Goal: Information Seeking & Learning: Check status

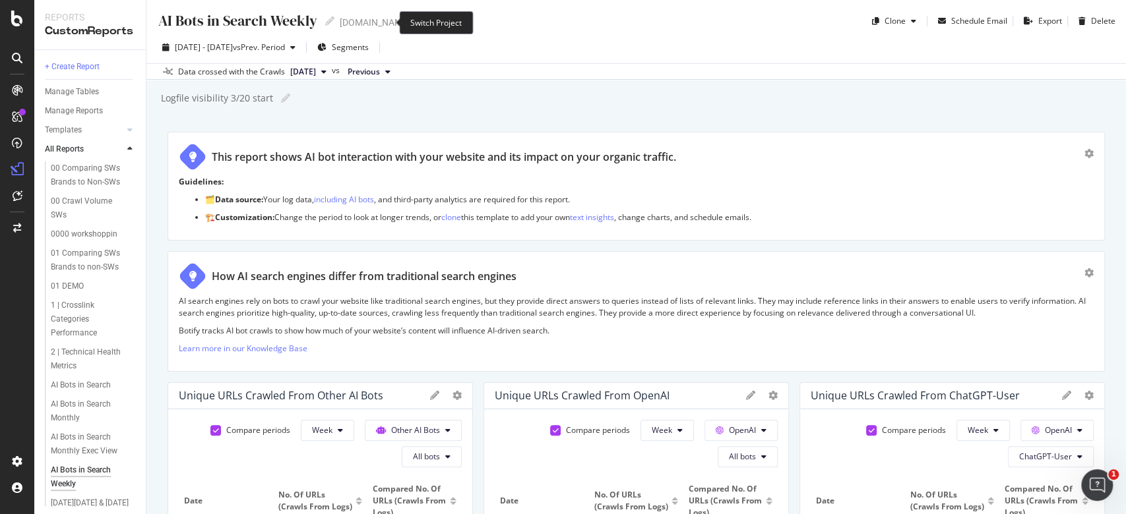
click at [415, 18] on icon "arrow-right-arrow-left" at bounding box center [419, 22] width 8 height 9
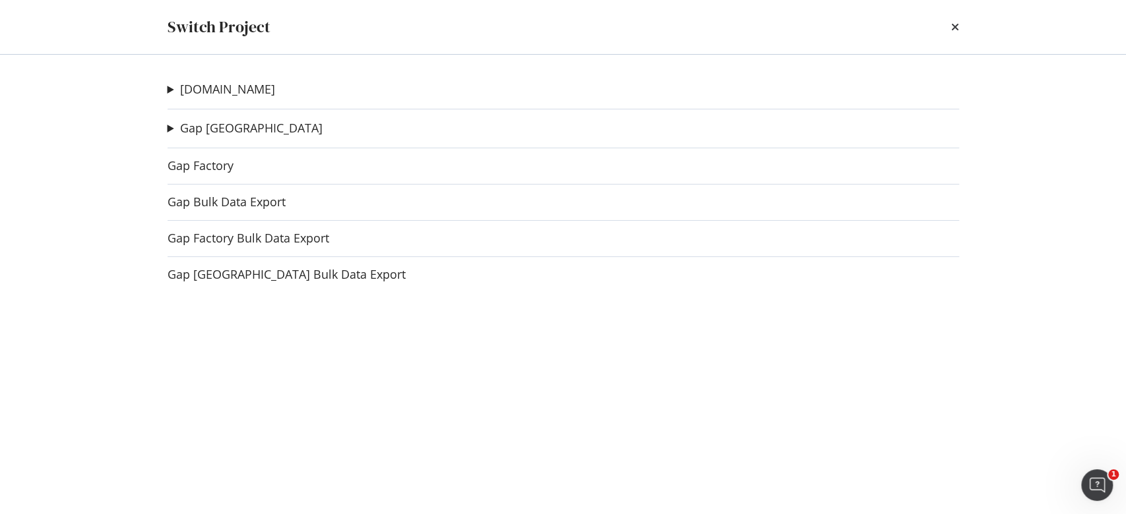
drag, startPoint x: 954, startPoint y: 21, endPoint x: 969, endPoint y: 11, distance: 18.1
click at [960, 17] on div "Switch Project" at bounding box center [563, 27] width 844 height 54
drag, startPoint x: 940, startPoint y: 19, endPoint x: 948, endPoint y: 15, distance: 8.3
click at [948, 16] on div "Switch Project" at bounding box center [563, 27] width 791 height 22
click at [958, 24] on div "Switch Project" at bounding box center [563, 27] width 844 height 54
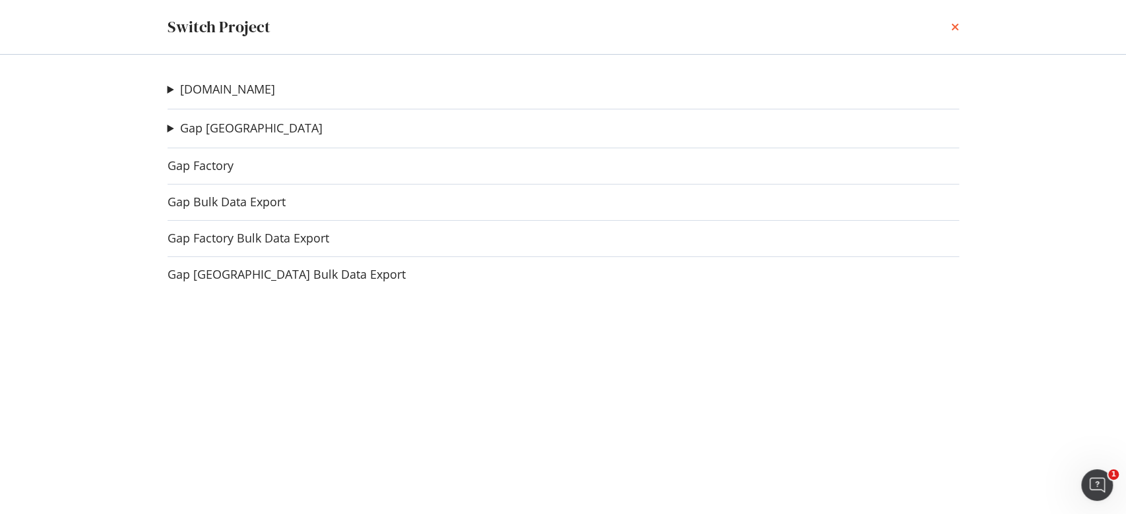
click at [952, 27] on icon "times" at bounding box center [955, 27] width 8 height 11
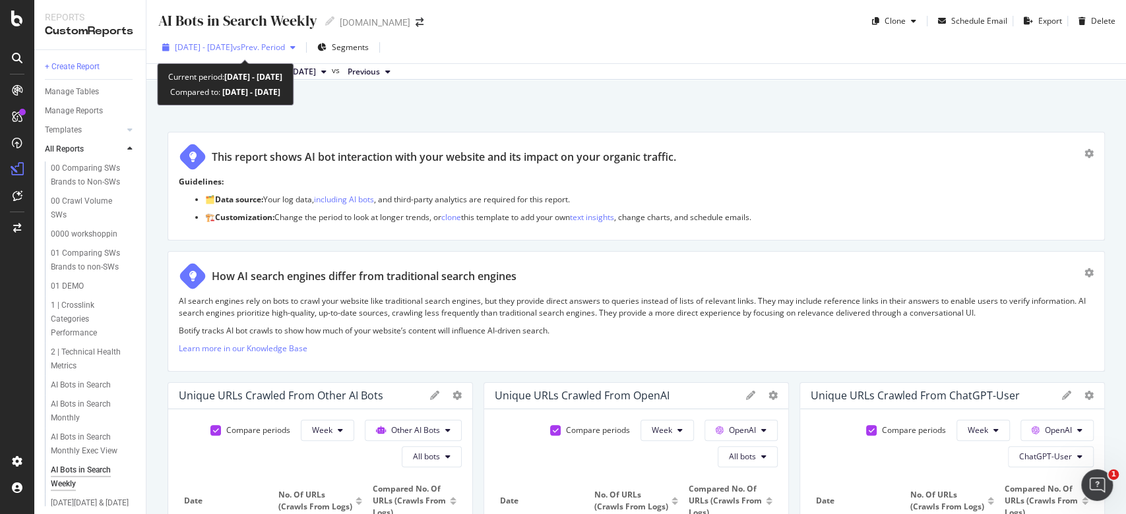
click at [285, 45] on span "vs Prev. Period" at bounding box center [259, 47] width 52 height 11
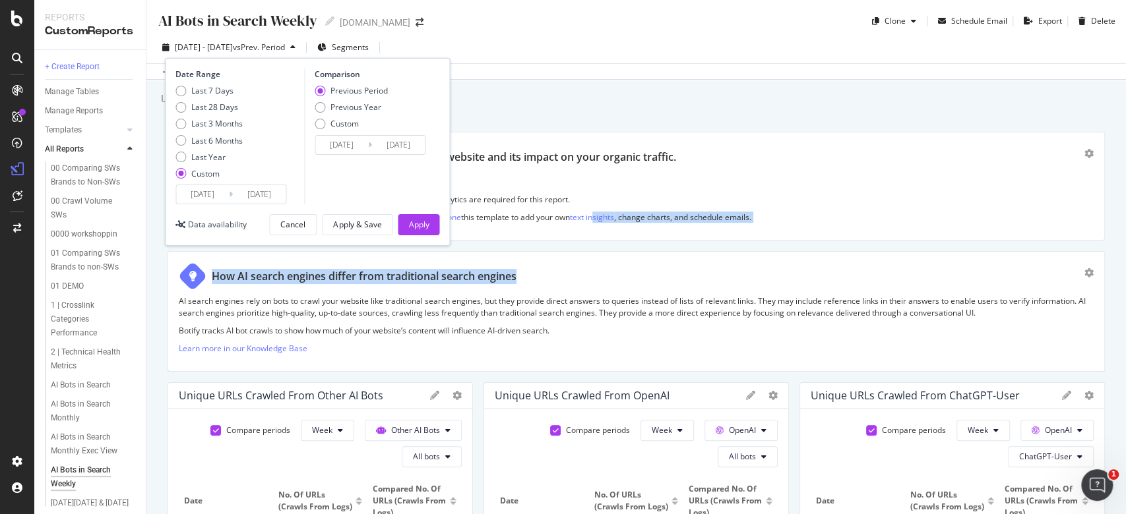
drag, startPoint x: 600, startPoint y: 245, endPoint x: 613, endPoint y: 239, distance: 14.2
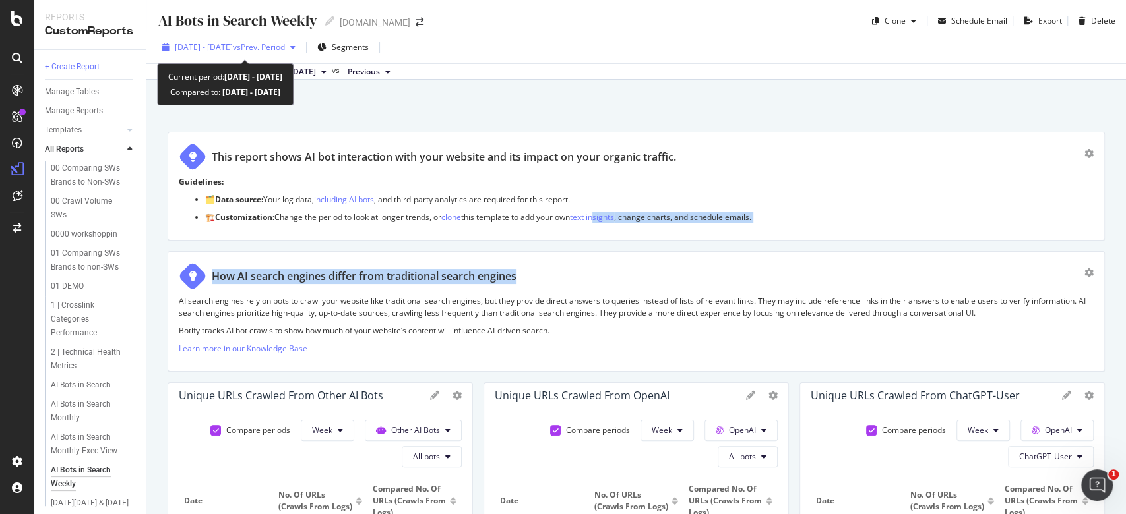
drag, startPoint x: 210, startPoint y: 39, endPoint x: 216, endPoint y: 35, distance: 7.7
click at [211, 38] on div "[DATE] - [DATE] vs Prev. Period" at bounding box center [229, 48] width 144 height 20
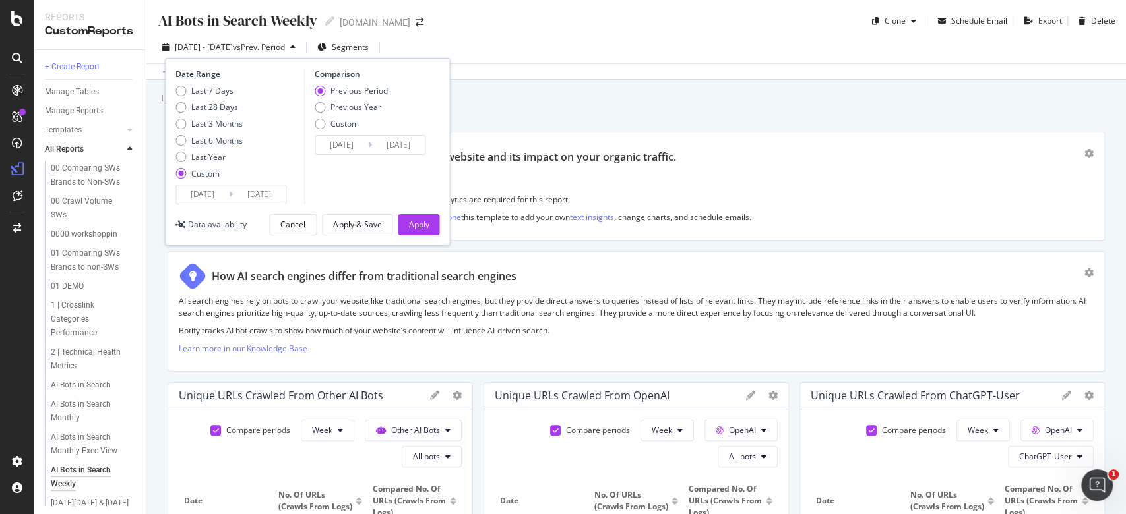
click at [204, 190] on input "[DATE]" at bounding box center [202, 194] width 53 height 18
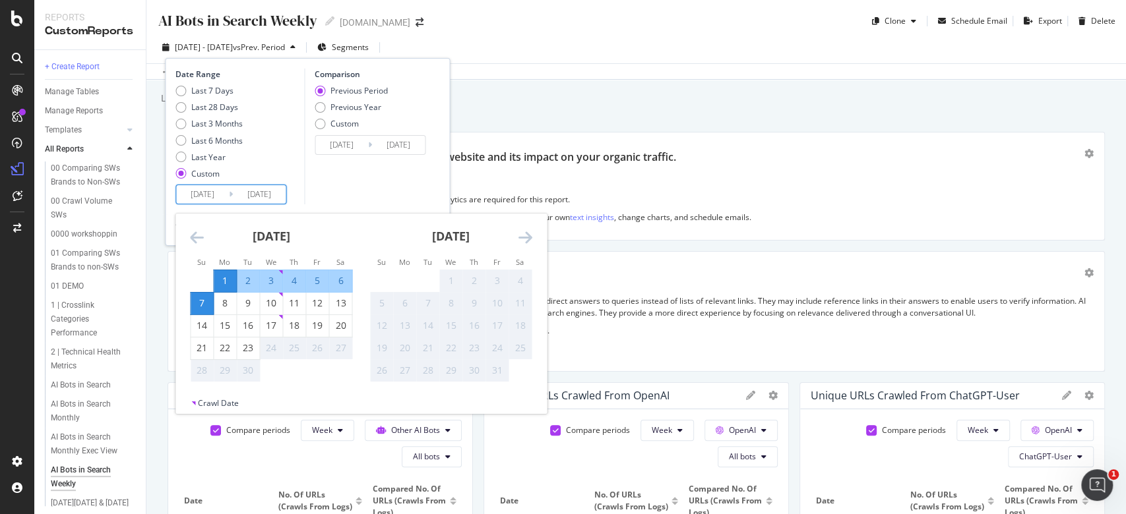
drag, startPoint x: 180, startPoint y: 328, endPoint x: 166, endPoint y: 336, distance: 16.0
click at [174, 331] on div "AI Bots in Search Weekly AI Bots in Search Weekly [DOMAIN_NAME] Clone Schedule …" at bounding box center [635, 257] width 979 height 514
click at [203, 327] on div "14" at bounding box center [202, 325] width 22 height 13
type input "[DATE]"
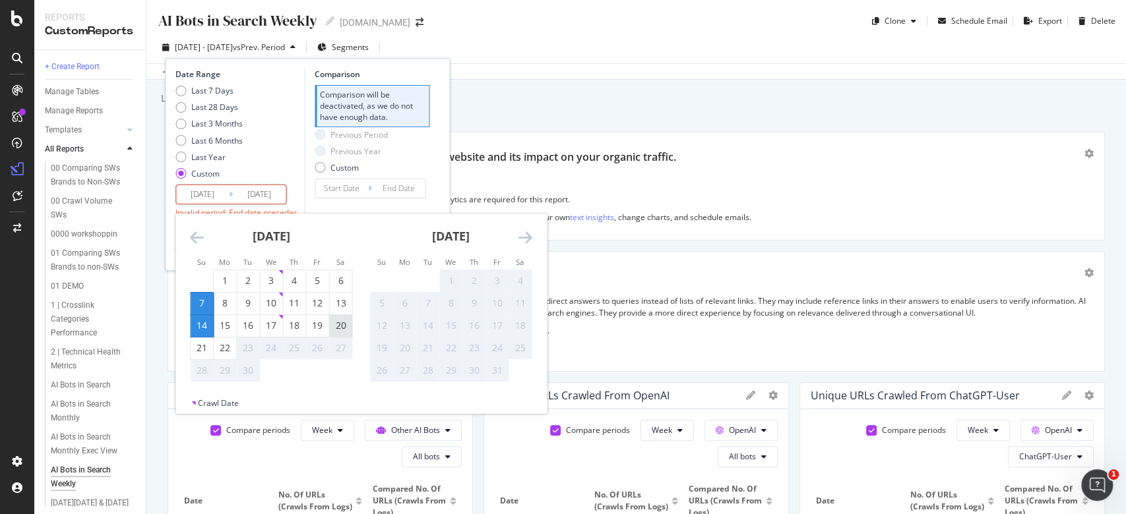
click at [342, 319] on div "20" at bounding box center [340, 325] width 22 height 13
type input "[DATE]"
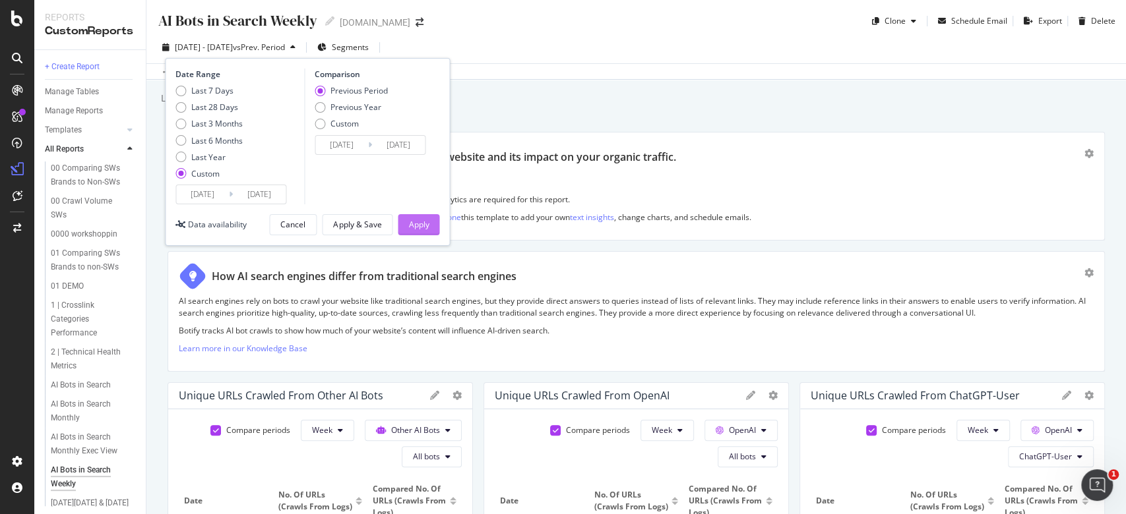
click at [423, 223] on div "Apply" at bounding box center [418, 224] width 20 height 11
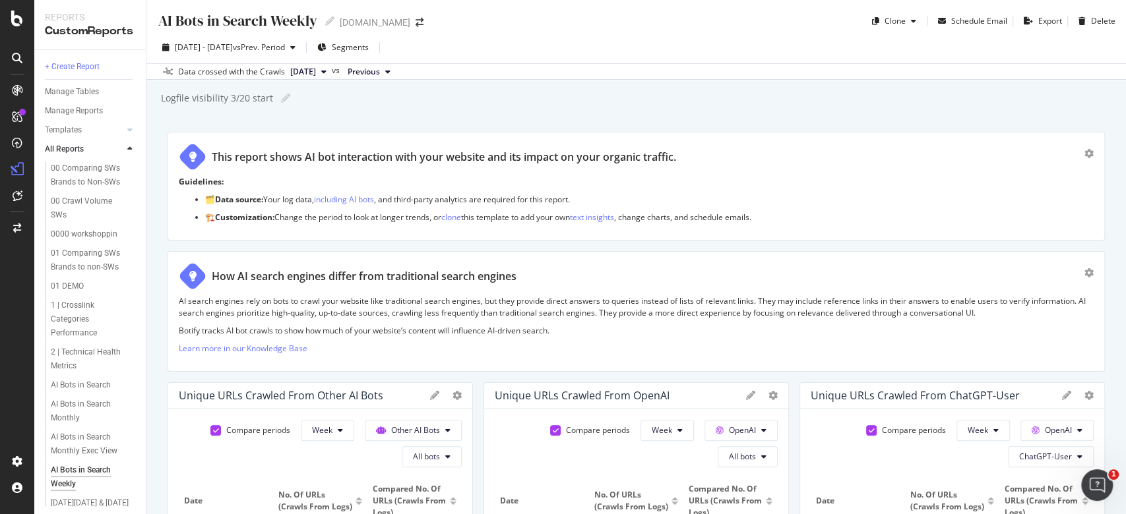
drag, startPoint x: 289, startPoint y: 156, endPoint x: 295, endPoint y: 152, distance: 7.7
click at [293, 154] on div "This report shows AI bot interaction with your website and its impact on your o…" at bounding box center [444, 157] width 464 height 15
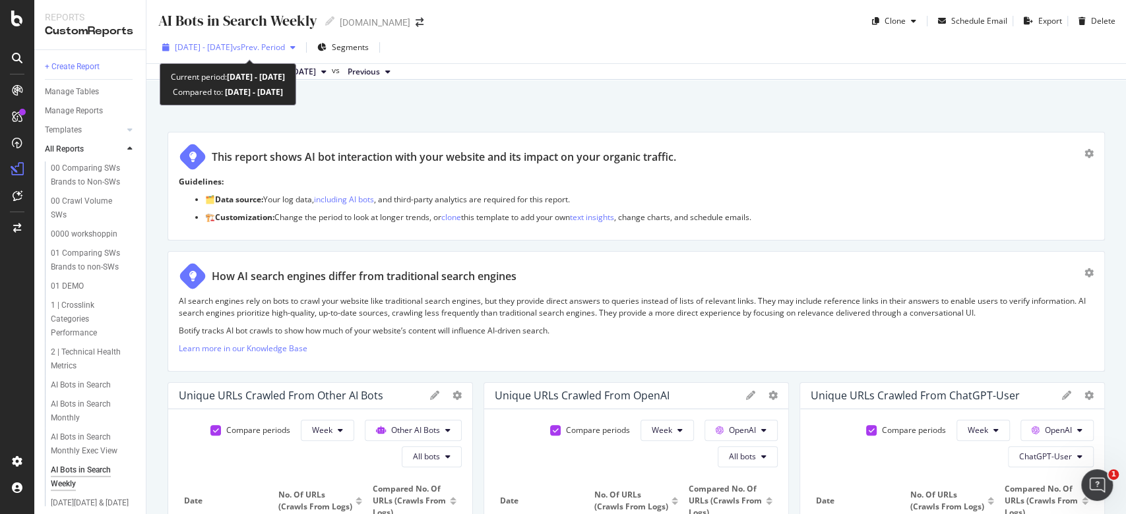
click at [233, 43] on span "[DATE] - [DATE]" at bounding box center [204, 47] width 58 height 11
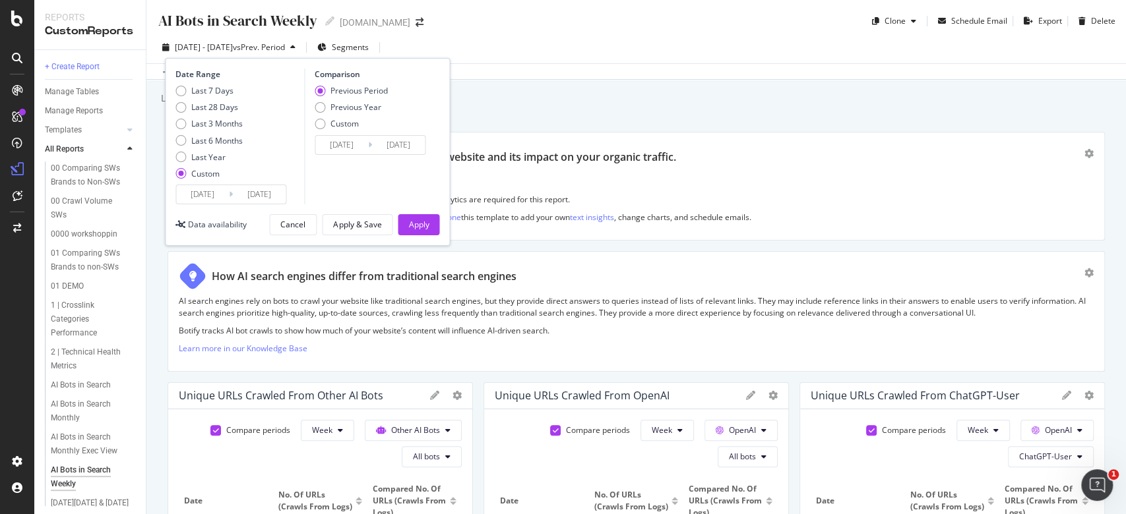
click at [541, 51] on div "[DATE] - [DATE] vs Prev. Period Segments Date Range Last 7 Days Last 28 Days La…" at bounding box center [635, 50] width 979 height 26
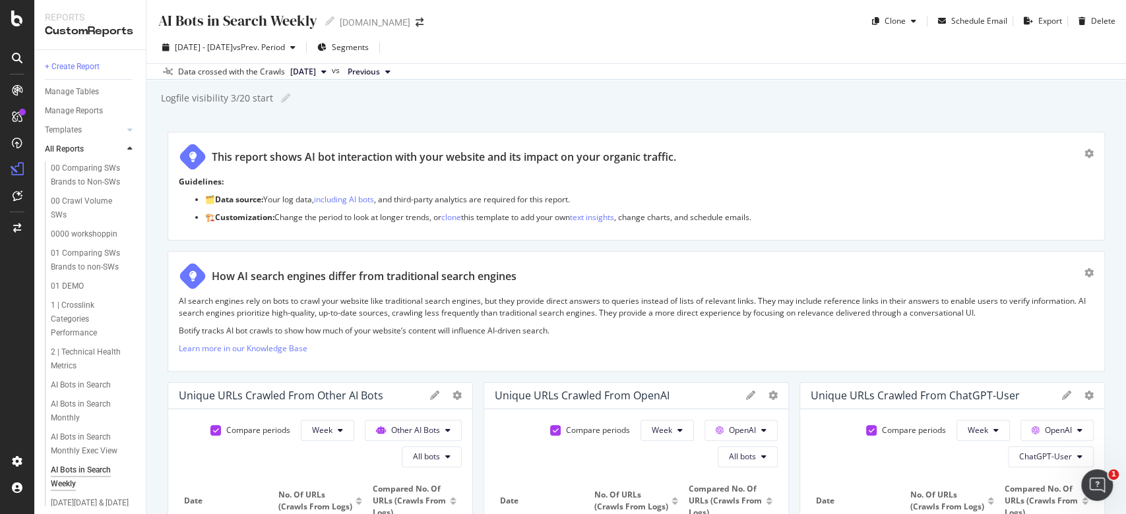
drag, startPoint x: 317, startPoint y: 67, endPoint x: 327, endPoint y: 61, distance: 12.1
click at [322, 64] on button "[DATE]" at bounding box center [308, 72] width 47 height 16
click at [388, 113] on div "460K URLs" at bounding box center [385, 116] width 41 height 12
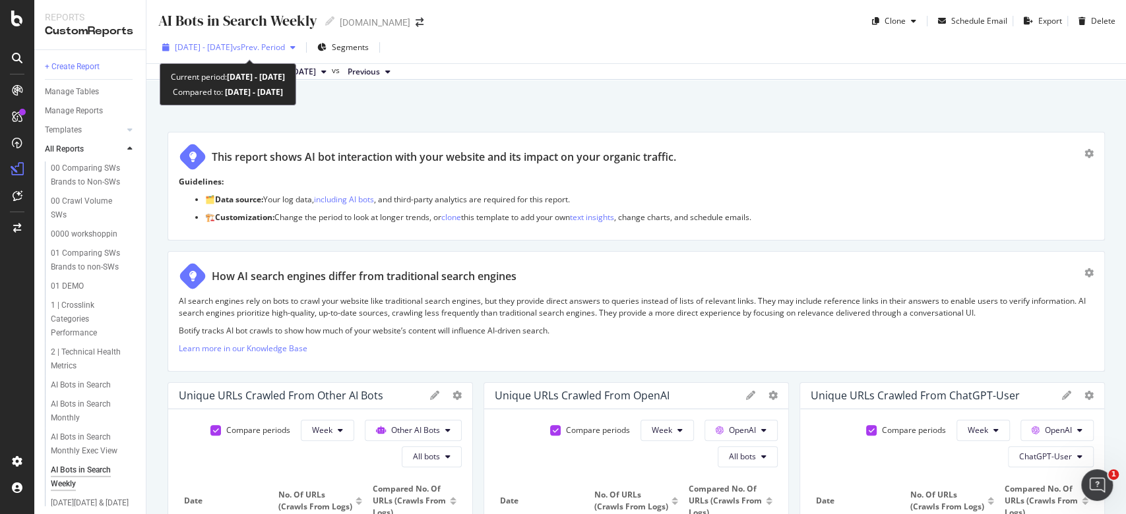
click at [285, 51] on span "vs Prev. Period" at bounding box center [259, 47] width 52 height 11
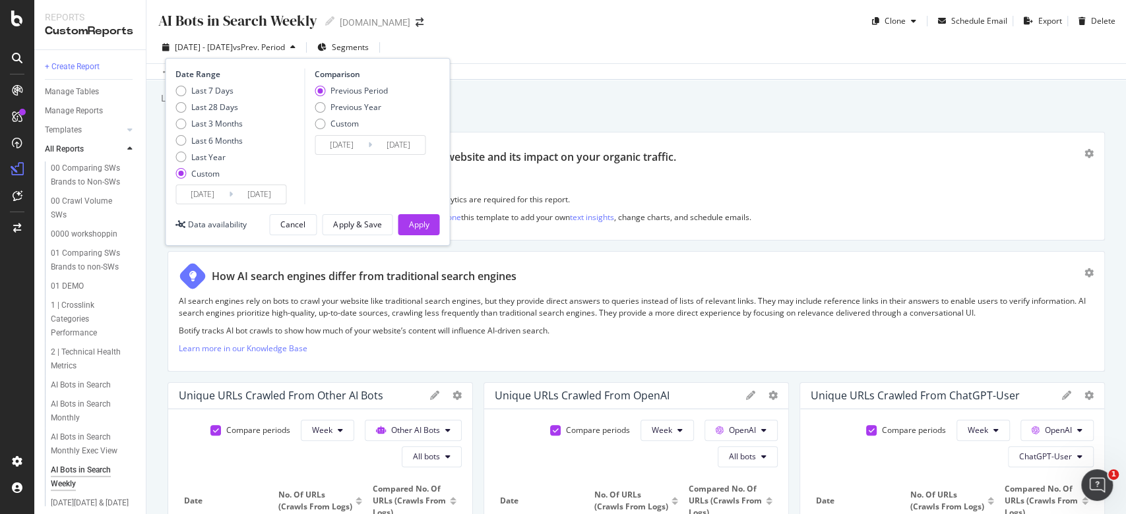
drag, startPoint x: 306, startPoint y: 220, endPoint x: 320, endPoint y: 212, distance: 16.9
click at [317, 214] on div "Cancel Apply & Save Apply" at bounding box center [354, 224] width 170 height 21
drag, startPoint x: 264, startPoint y: 240, endPoint x: 272, endPoint y: 235, distance: 9.2
click at [271, 236] on div "Date Range Last 7 Days Last 28 Days Last 3 Months Last 6 Months Last Year Custo…" at bounding box center [307, 152] width 285 height 188
drag, startPoint x: 303, startPoint y: 218, endPoint x: 319, endPoint y: 208, distance: 18.3
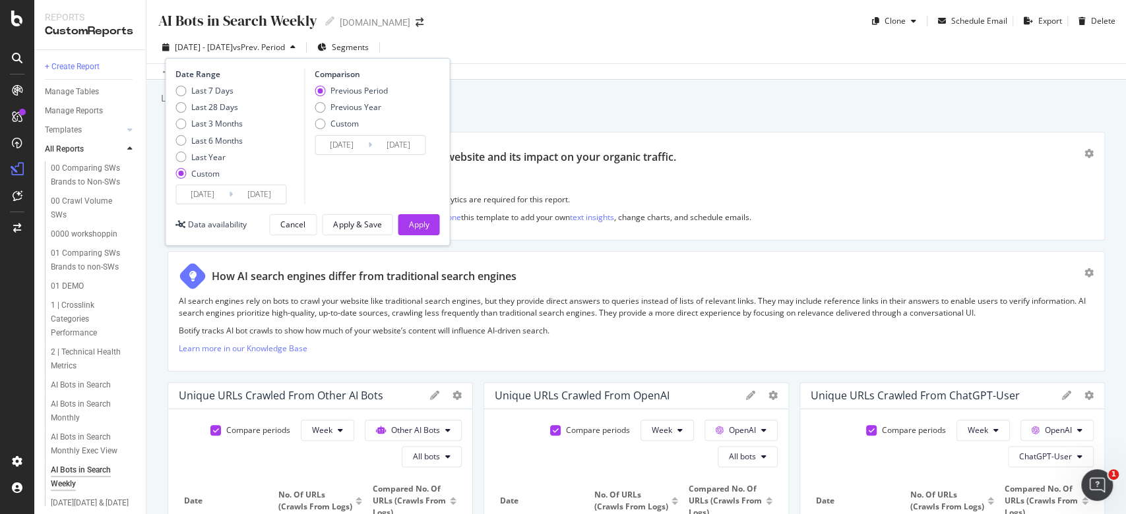
click at [311, 214] on button "Cancel" at bounding box center [292, 224] width 47 height 21
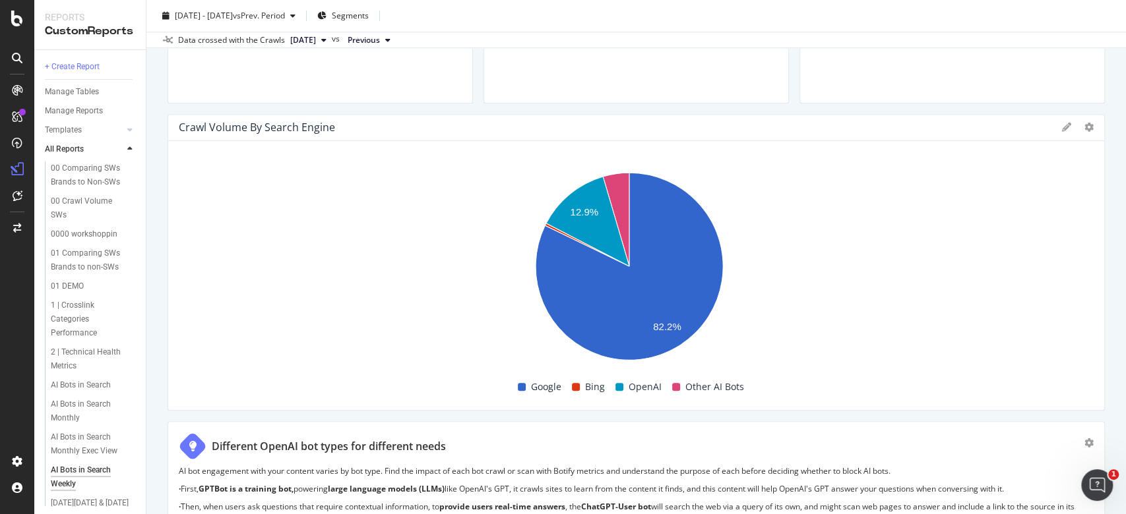
scroll to position [643, 0]
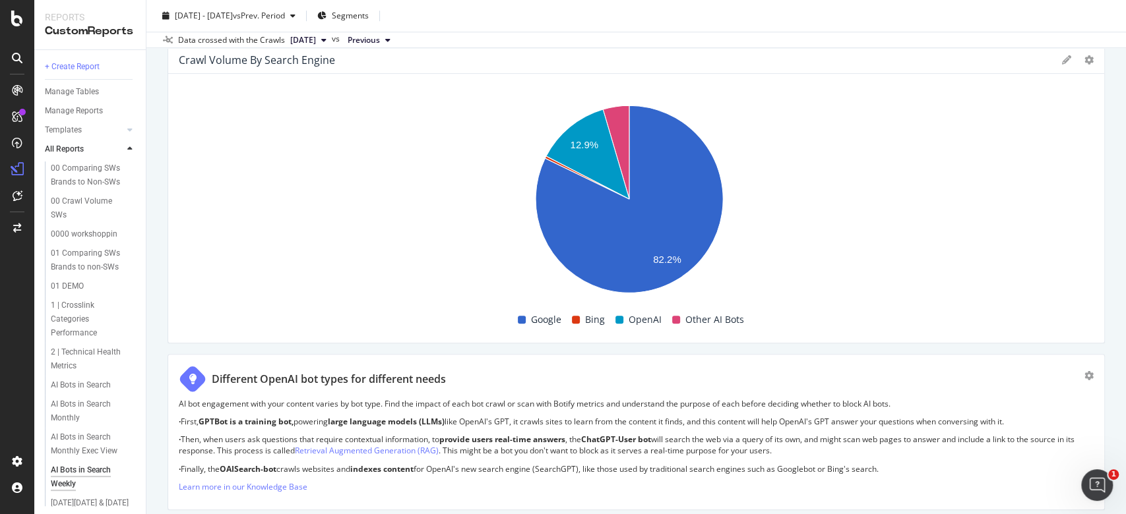
click at [522, 141] on rect "A chart." at bounding box center [629, 203] width 901 height 208
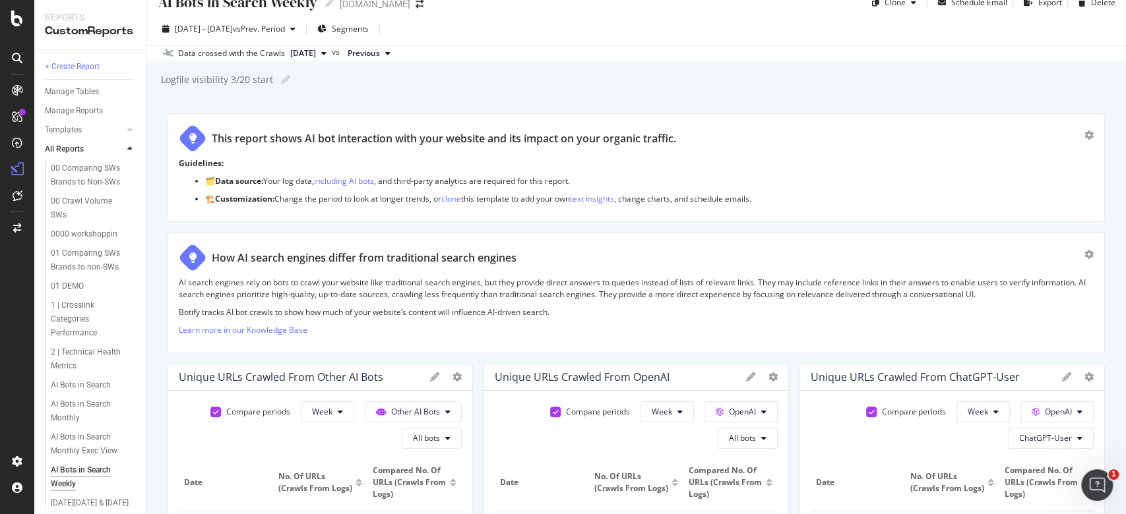
scroll to position [0, 0]
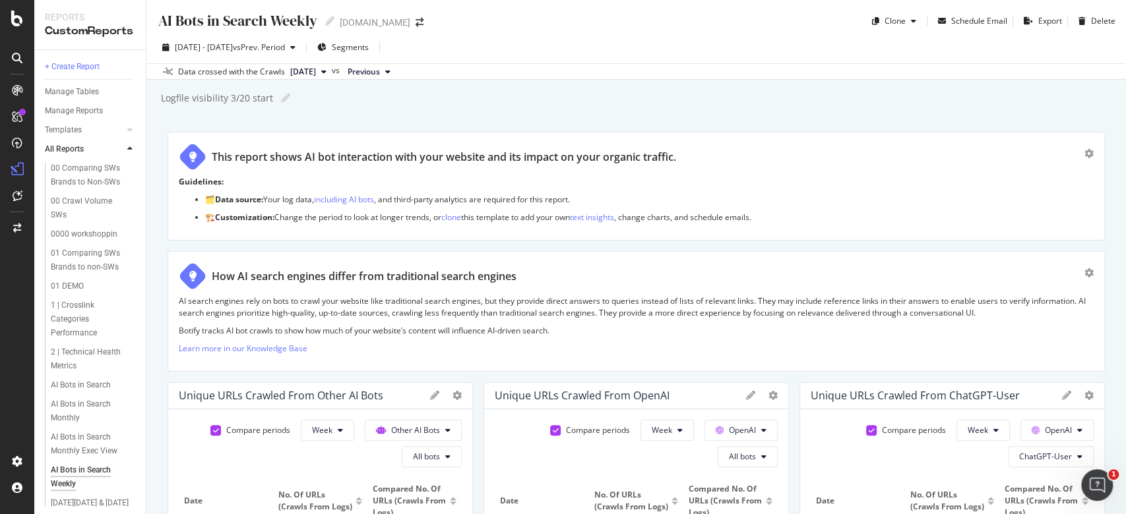
click at [348, 20] on div "[DOMAIN_NAME]" at bounding box center [375, 22] width 71 height 13
click at [362, 15] on div "AI Bots in Search Weekly AI Bots in Search Weekly Gap.com" at bounding box center [297, 21] width 280 height 21
drag, startPoint x: 378, startPoint y: 26, endPoint x: 391, endPoint y: 18, distance: 15.4
click at [410, 21] on span at bounding box center [419, 22] width 18 height 9
click at [415, 24] on icon "arrow-right-arrow-left" at bounding box center [419, 22] width 8 height 9
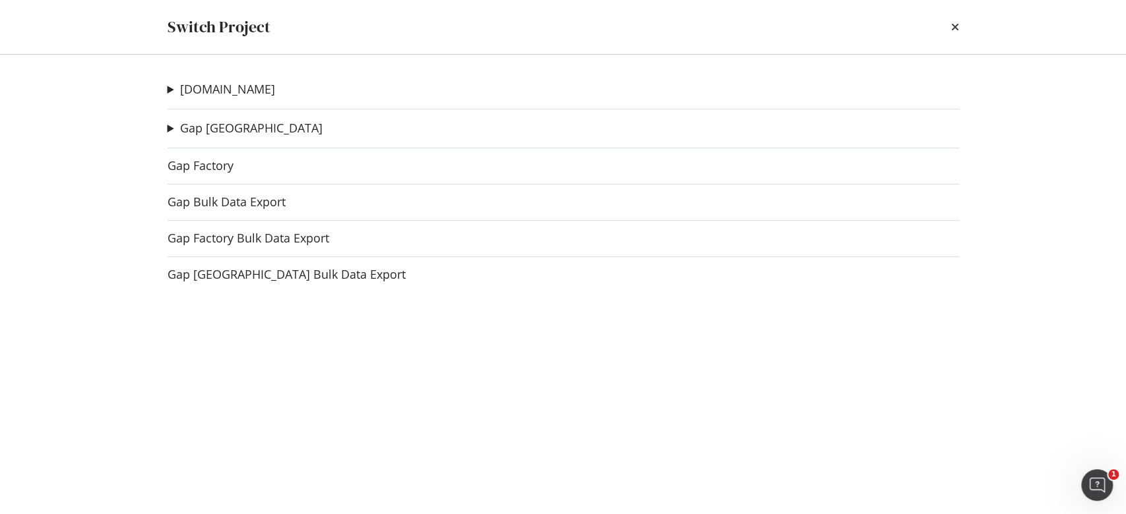
drag, startPoint x: 166, startPoint y: 125, endPoint x: 159, endPoint y: 129, distance: 8.6
click at [160, 129] on div "Gap.com Gap SW cache test Ad-Hoc Project XML Sitemap Crawl Ad-Hoc Project Sitem…" at bounding box center [563, 285] width 844 height 460
click at [168, 129] on summary "Gap [GEOGRAPHIC_DATA]" at bounding box center [245, 128] width 155 height 17
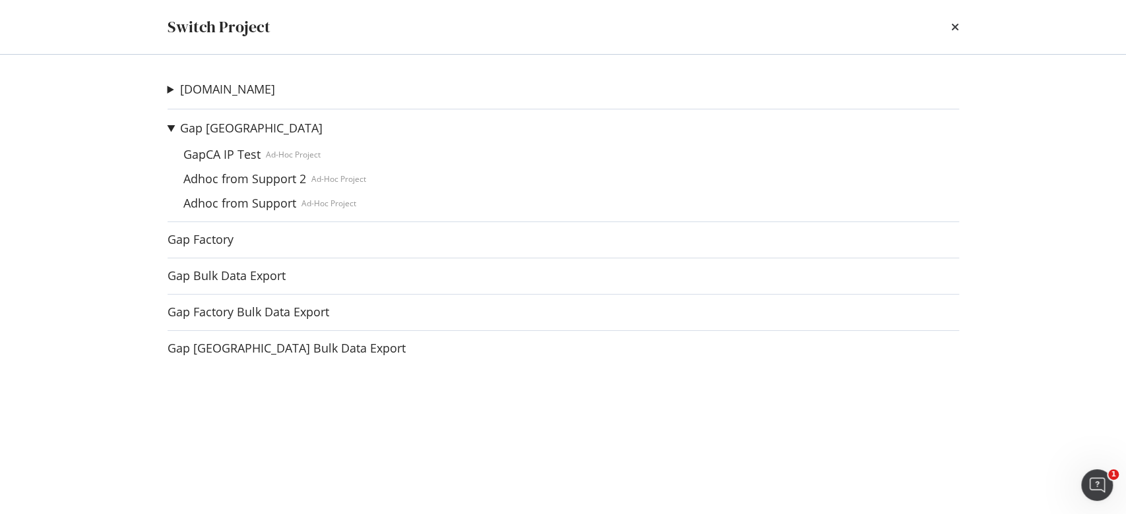
drag, startPoint x: 944, startPoint y: 29, endPoint x: 923, endPoint y: 43, distance: 25.8
click at [925, 41] on div "Switch Project" at bounding box center [563, 27] width 844 height 54
drag, startPoint x: 946, startPoint y: 28, endPoint x: 936, endPoint y: 34, distance: 12.1
click at [942, 31] on div "Switch Project" at bounding box center [563, 27] width 791 height 22
click at [216, 131] on link "Gap [GEOGRAPHIC_DATA]" at bounding box center [251, 128] width 142 height 14
